Goal: Task Accomplishment & Management: Complete application form

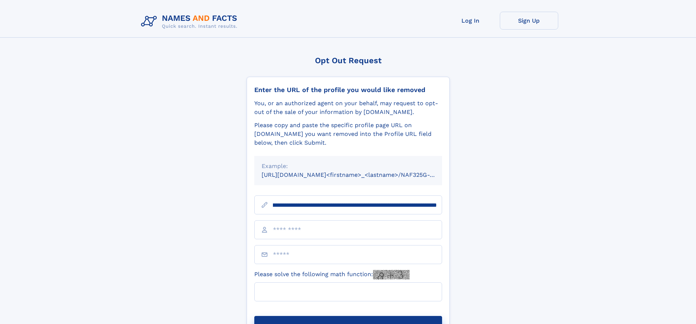
scroll to position [0, 94]
type input "**********"
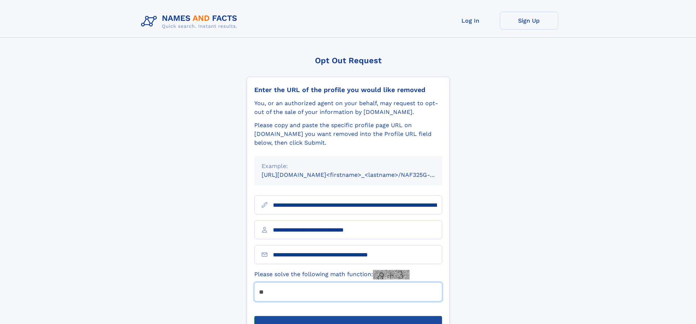
type input "**"
click at [348, 316] on button "Submit Opt Out Request" at bounding box center [348, 327] width 188 height 23
